Goal: Task Accomplishment & Management: Manage account settings

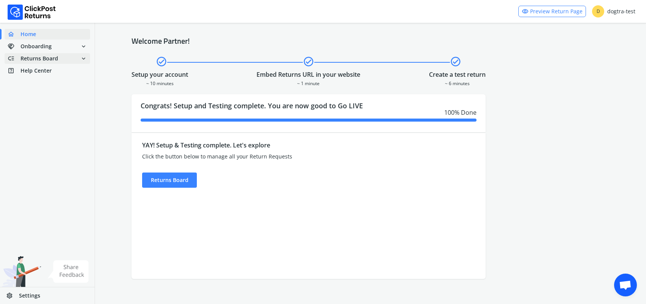
click at [38, 60] on span "Returns Board" at bounding box center [40, 59] width 38 height 8
click at [47, 72] on link "done Self shipped orders" at bounding box center [52, 72] width 95 height 11
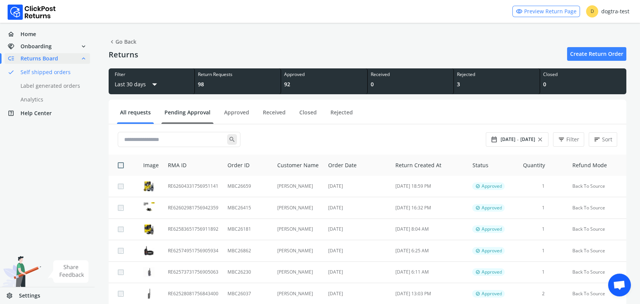
click at [183, 112] on link "Pending Approval" at bounding box center [187, 115] width 52 height 13
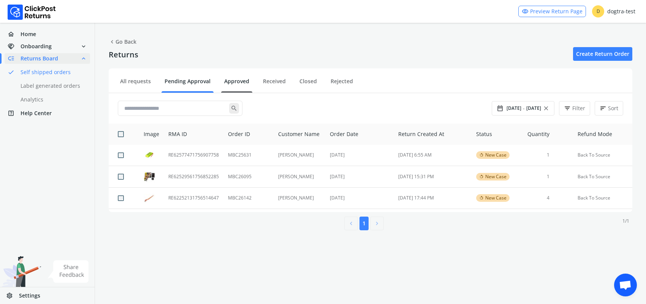
click at [245, 82] on link "Approved" at bounding box center [236, 83] width 31 height 13
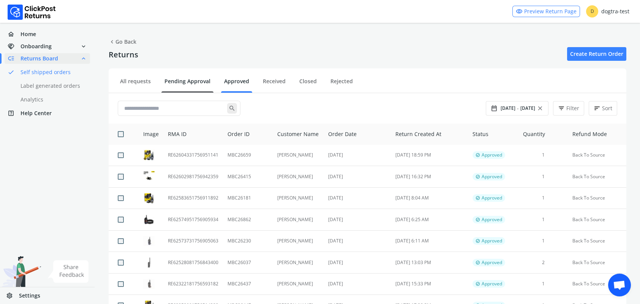
click at [172, 82] on link "Pending Approval" at bounding box center [187, 83] width 52 height 13
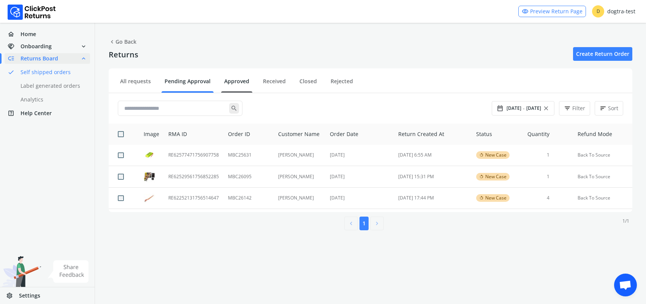
click at [234, 81] on link "Approved" at bounding box center [236, 83] width 31 height 13
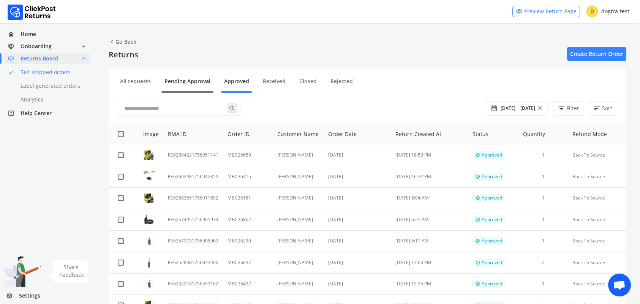
click at [192, 80] on link "Pending Approval" at bounding box center [187, 83] width 52 height 13
